Goal: Find contact information: Obtain details needed to contact an individual or organization

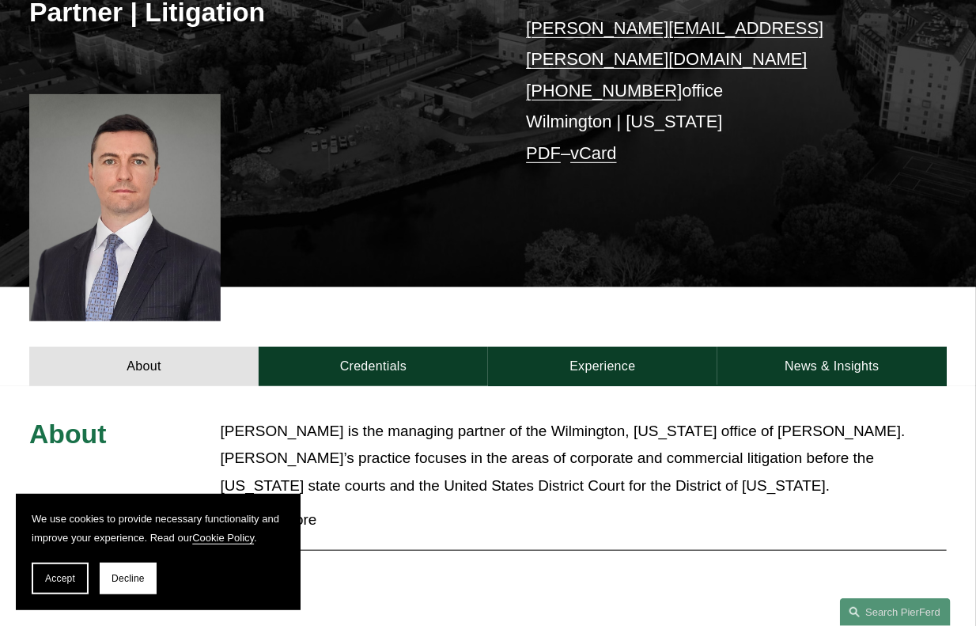
scroll to position [295, 0]
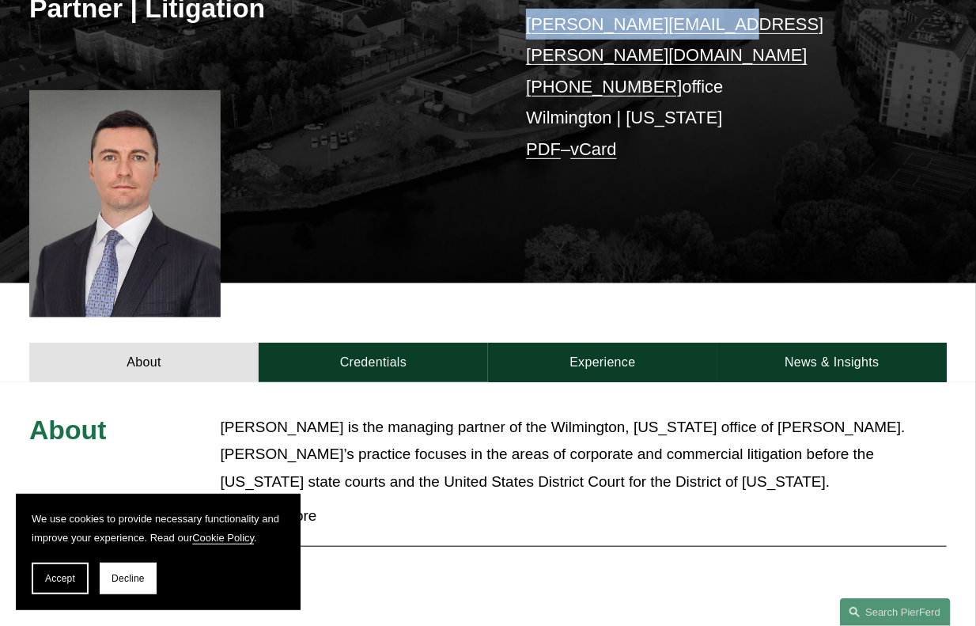
drag, startPoint x: 705, startPoint y: 23, endPoint x: 529, endPoint y: 31, distance: 176.6
click at [529, 31] on p "carl.neff@pierferd.com +1.302.482.4244 office Wilmington | New York PDF – vCard" at bounding box center [717, 87] width 382 height 156
copy link "carl.neff@pierferd.com"
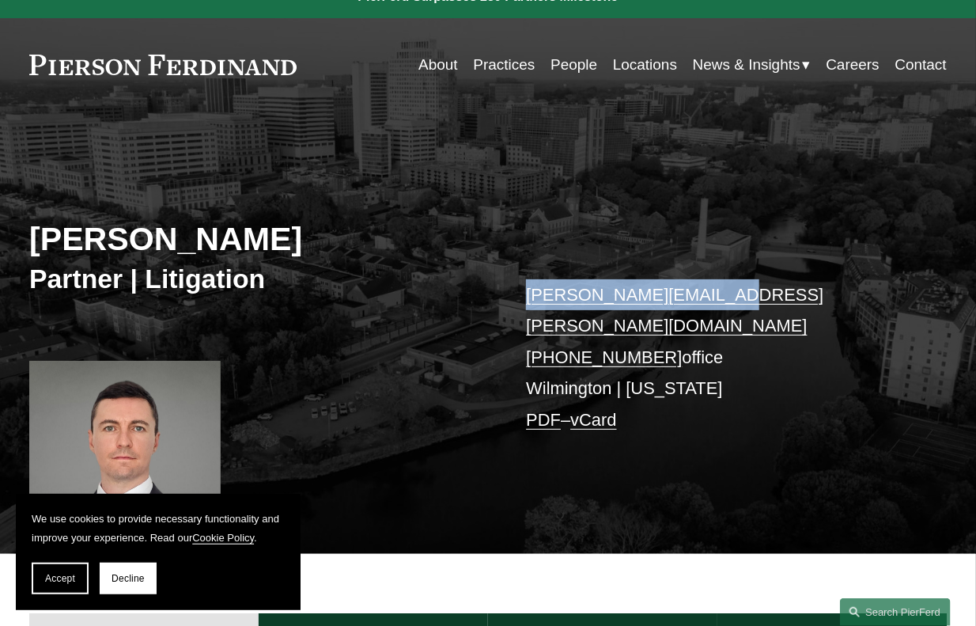
scroll to position [0, 0]
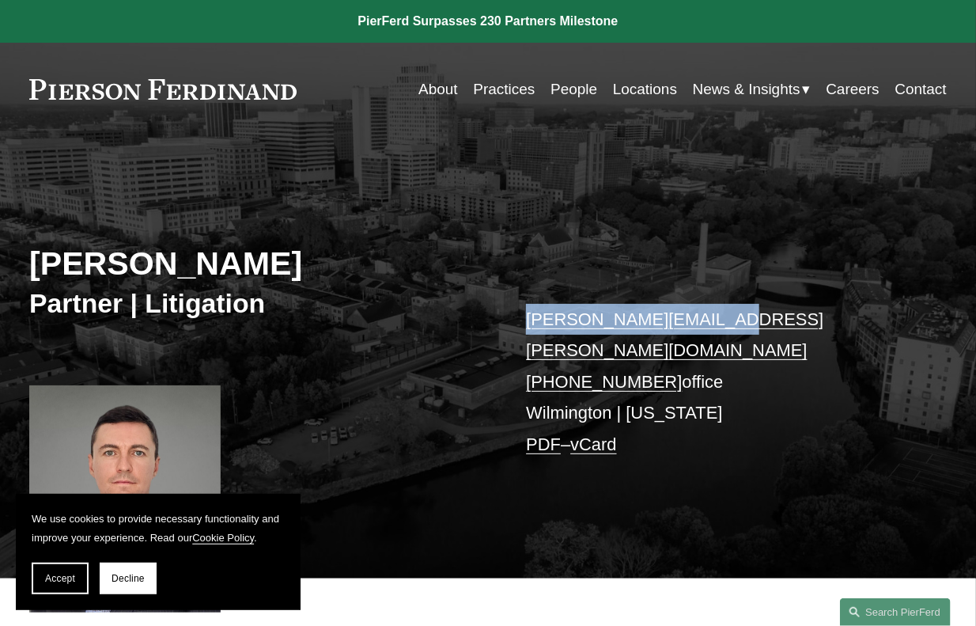
click at [564, 95] on link "People" at bounding box center [574, 89] width 47 height 30
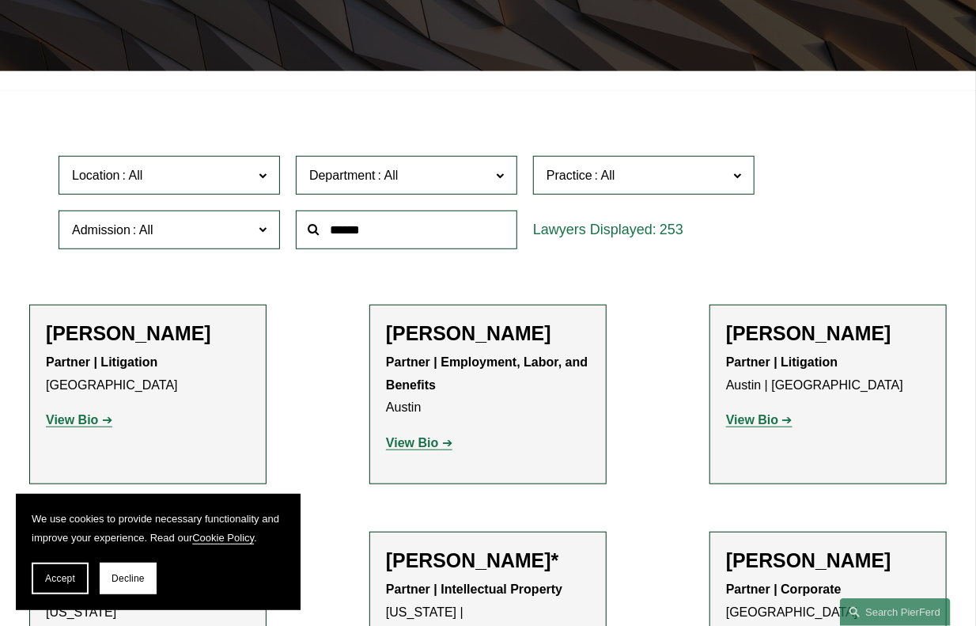
scroll to position [348, 0]
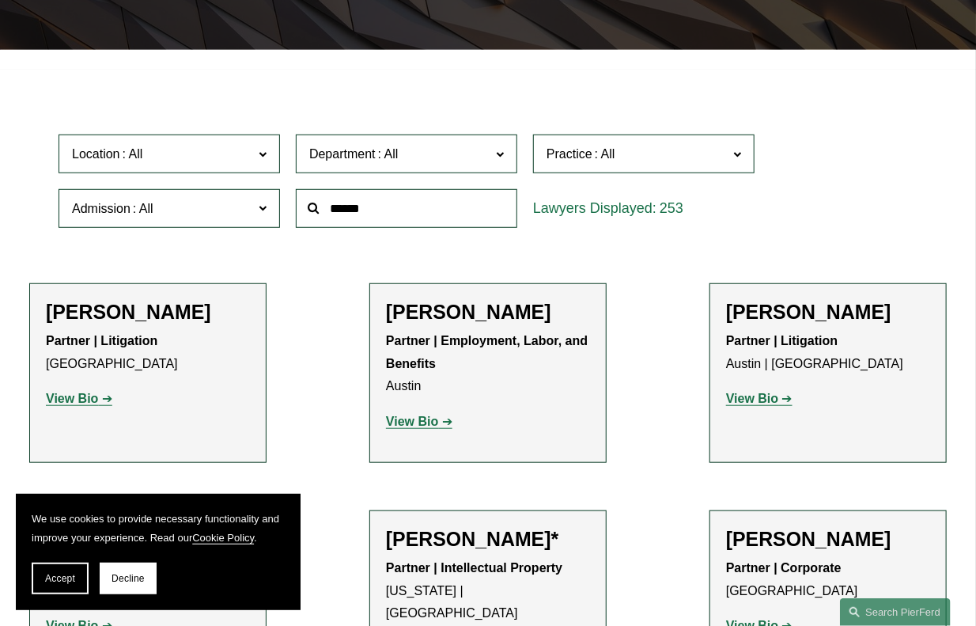
click at [453, 222] on input "text" at bounding box center [407, 208] width 222 height 39
type input "*****"
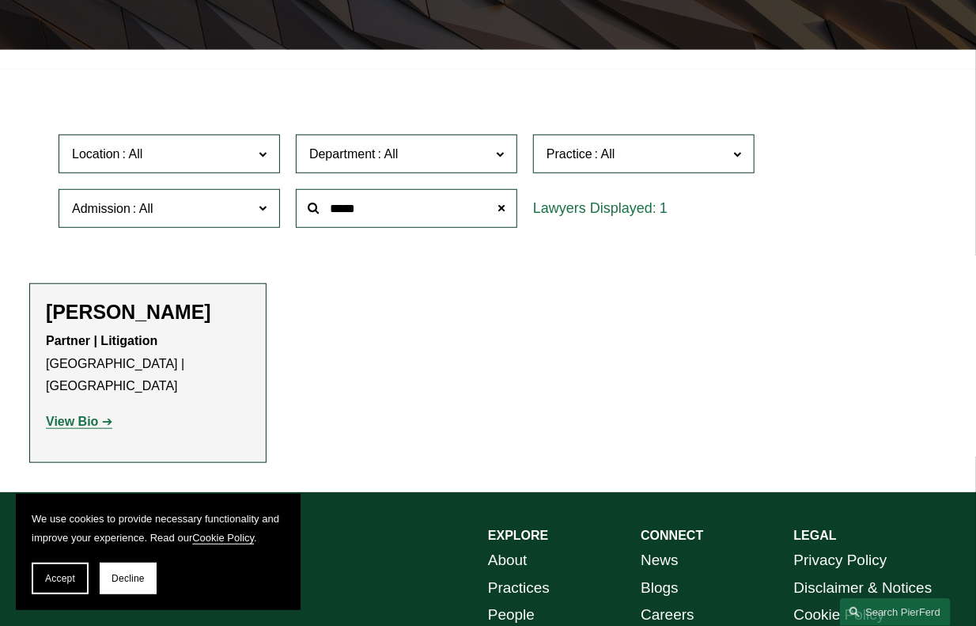
click at [142, 312] on h2 "[PERSON_NAME]" at bounding box center [148, 312] width 204 height 24
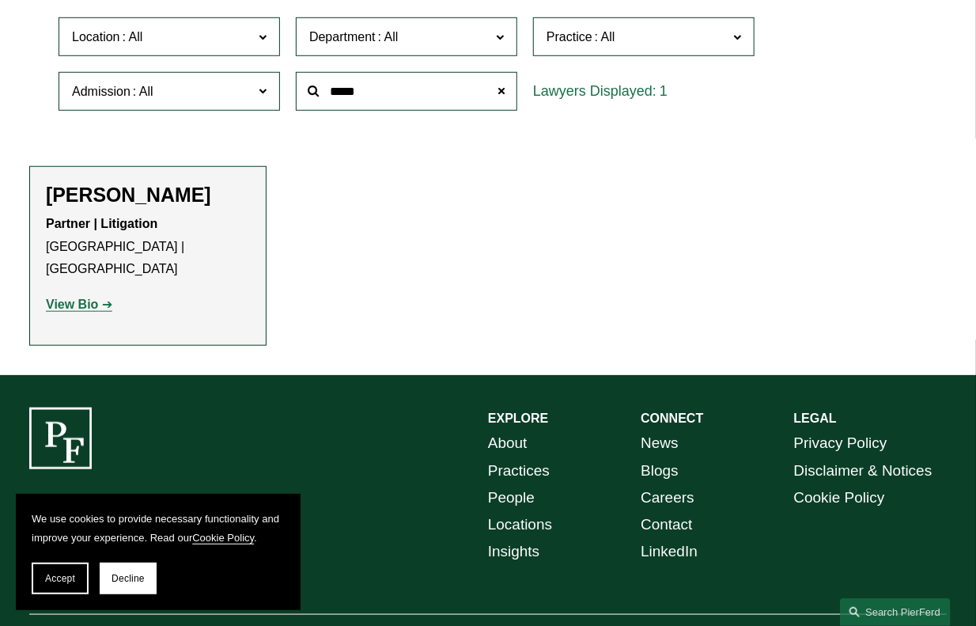
scroll to position [519, 0]
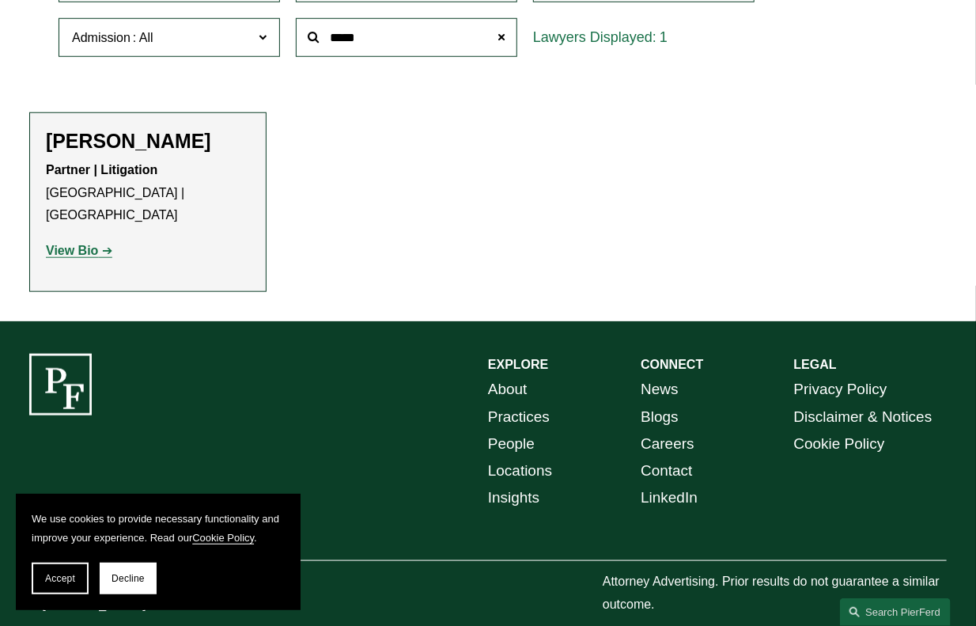
click at [77, 244] on strong "View Bio" at bounding box center [72, 250] width 52 height 13
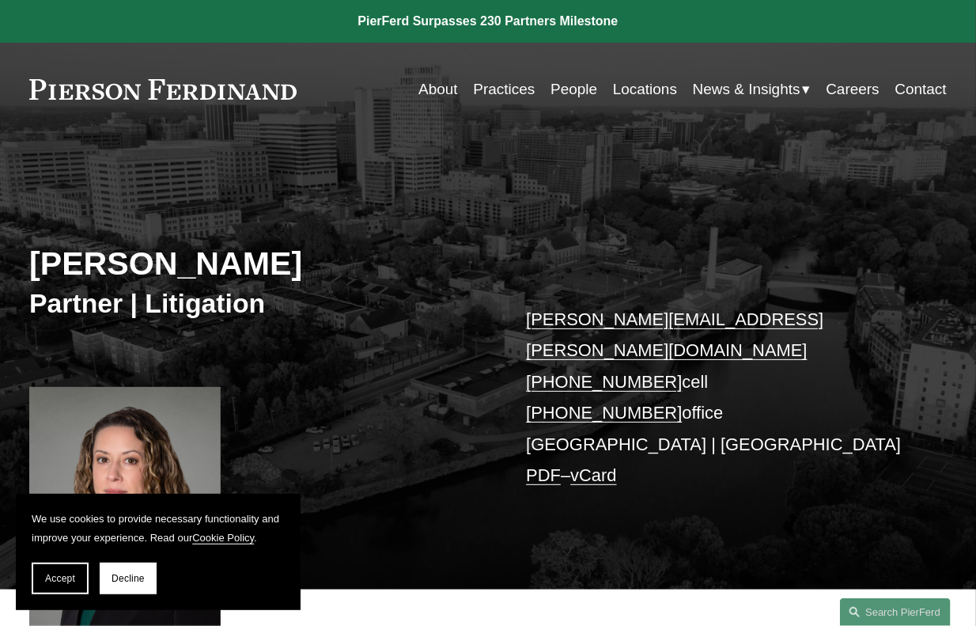
click at [563, 91] on link "People" at bounding box center [574, 89] width 47 height 30
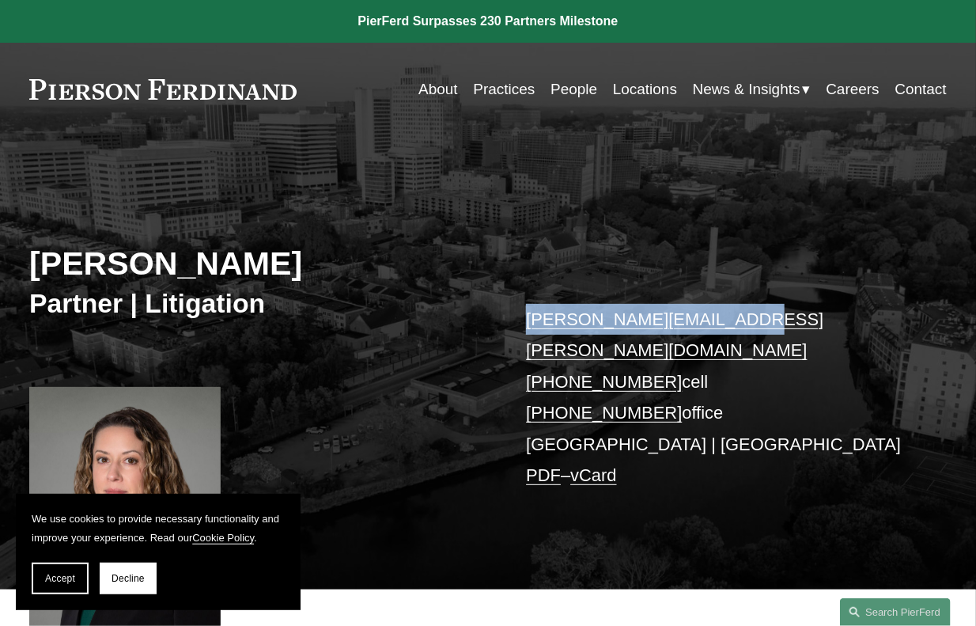
drag, startPoint x: 741, startPoint y: 321, endPoint x: 532, endPoint y: 320, distance: 209.7
click at [532, 320] on p "maura.burke@pierferd.com +1.267.237.2746 cell +1.267.702.3912 office Wilmington…" at bounding box center [717, 398] width 382 height 188
copy link "maura.burke@pierferd.com"
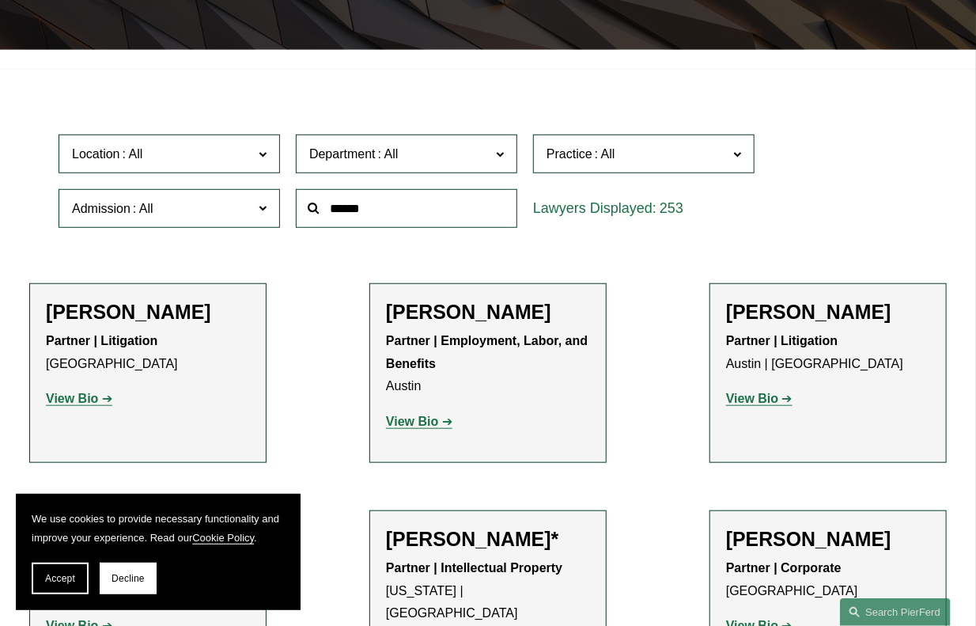
scroll to position [412, 0]
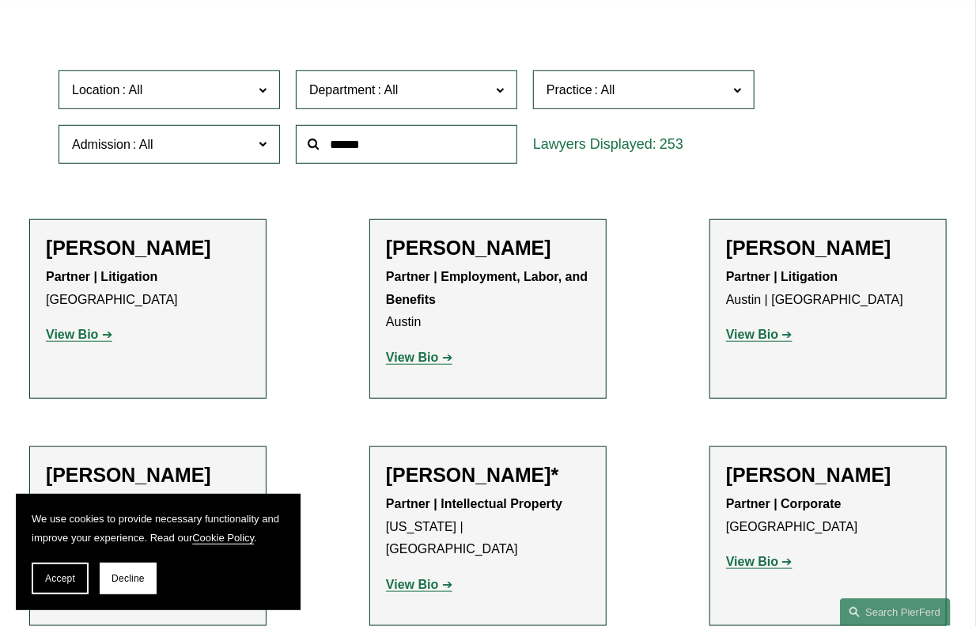
click at [440, 157] on input "text" at bounding box center [407, 144] width 222 height 39
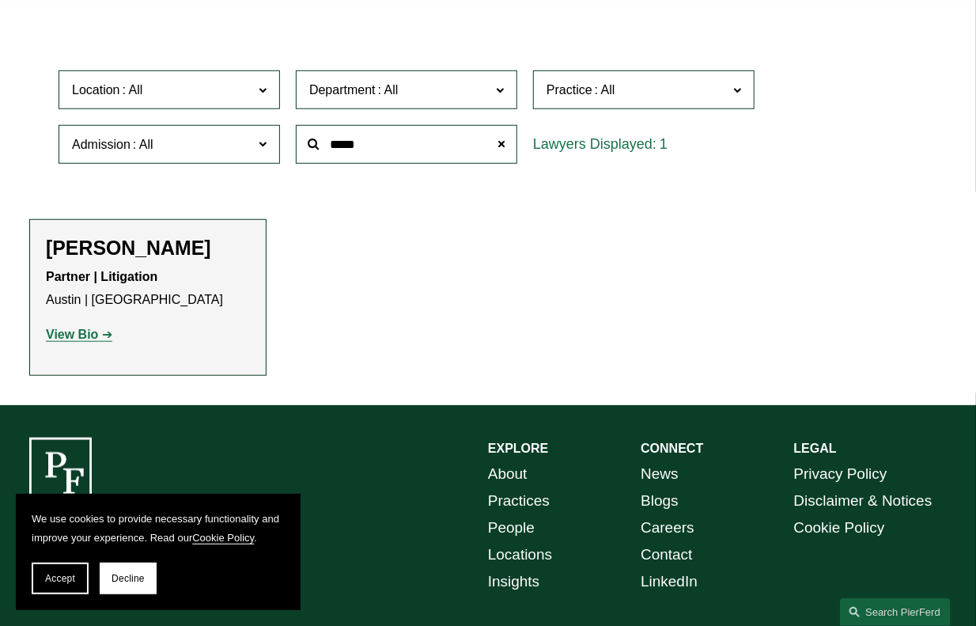
type input "*****"
click at [77, 341] on strong "View Bio" at bounding box center [72, 334] width 52 height 13
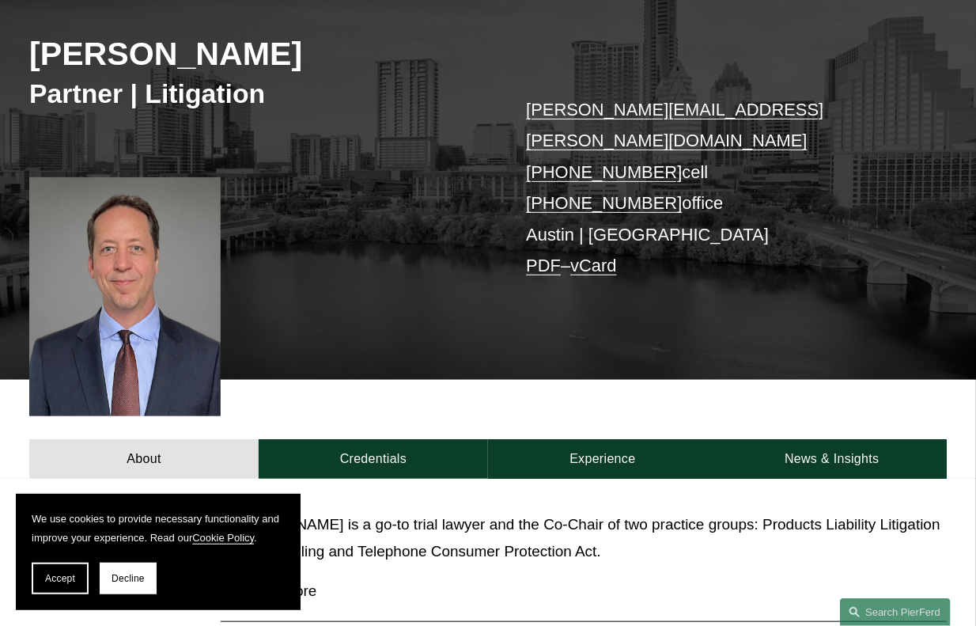
scroll to position [229, 0]
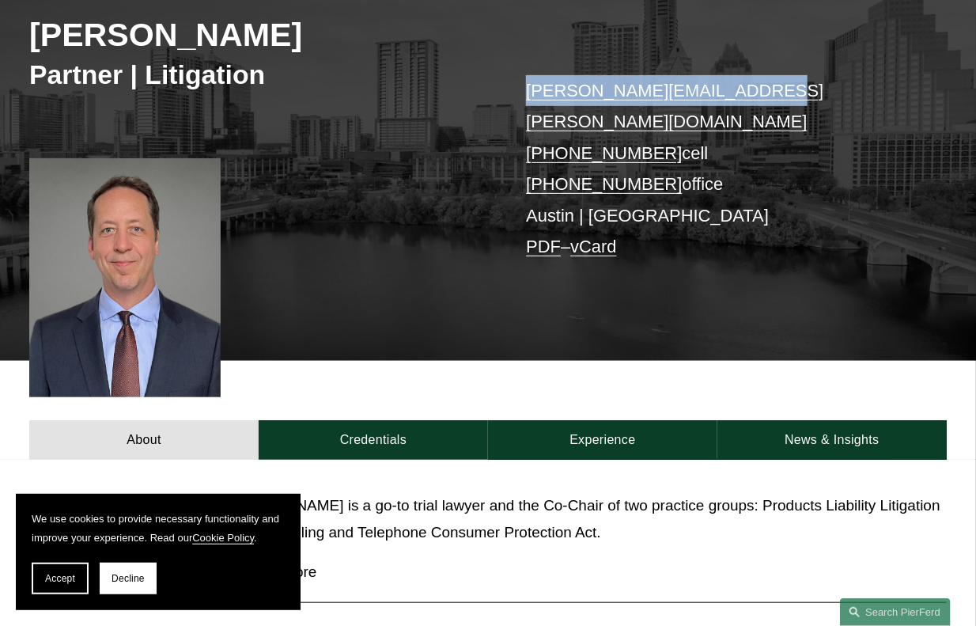
drag, startPoint x: 741, startPoint y: 89, endPoint x: 522, endPoint y: 91, distance: 218.4
click at [522, 91] on div "[PERSON_NAME] Partner | Litigation [PERSON_NAME][EMAIL_ADDRESS][PERSON_NAME][DO…" at bounding box center [488, 149] width 976 height 424
copy link "[PERSON_NAME][EMAIL_ADDRESS][PERSON_NAME][DOMAIN_NAME]"
